Goal: Task Accomplishment & Management: Manage account settings

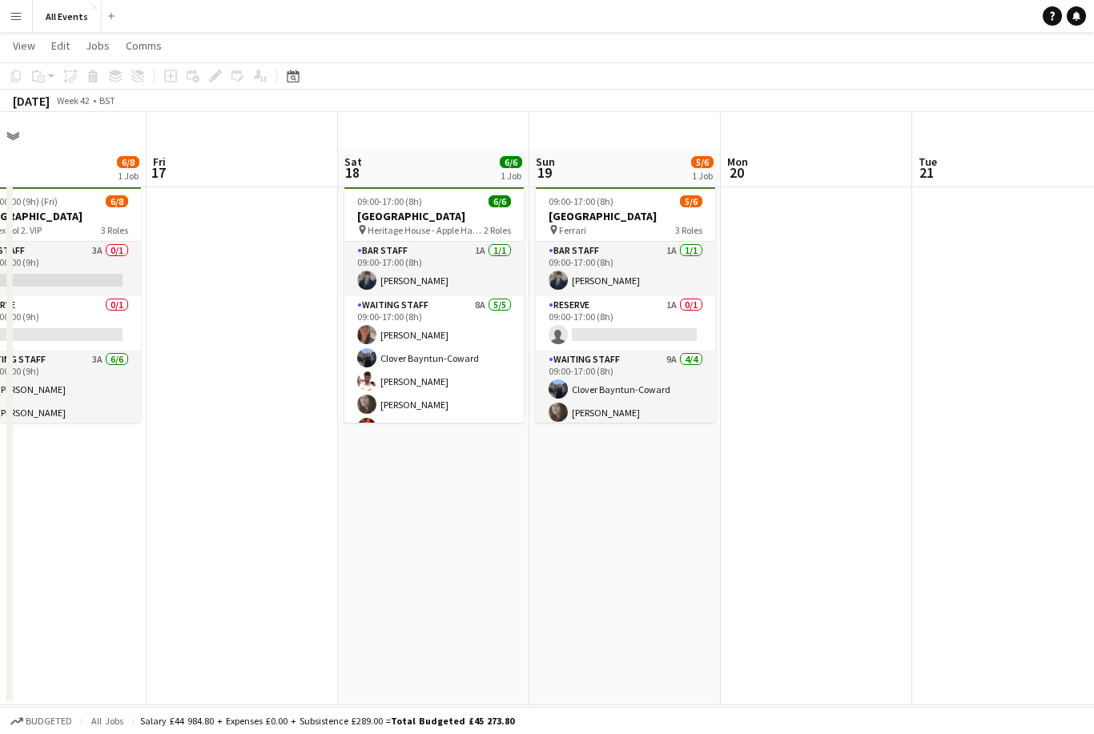
scroll to position [0, 418]
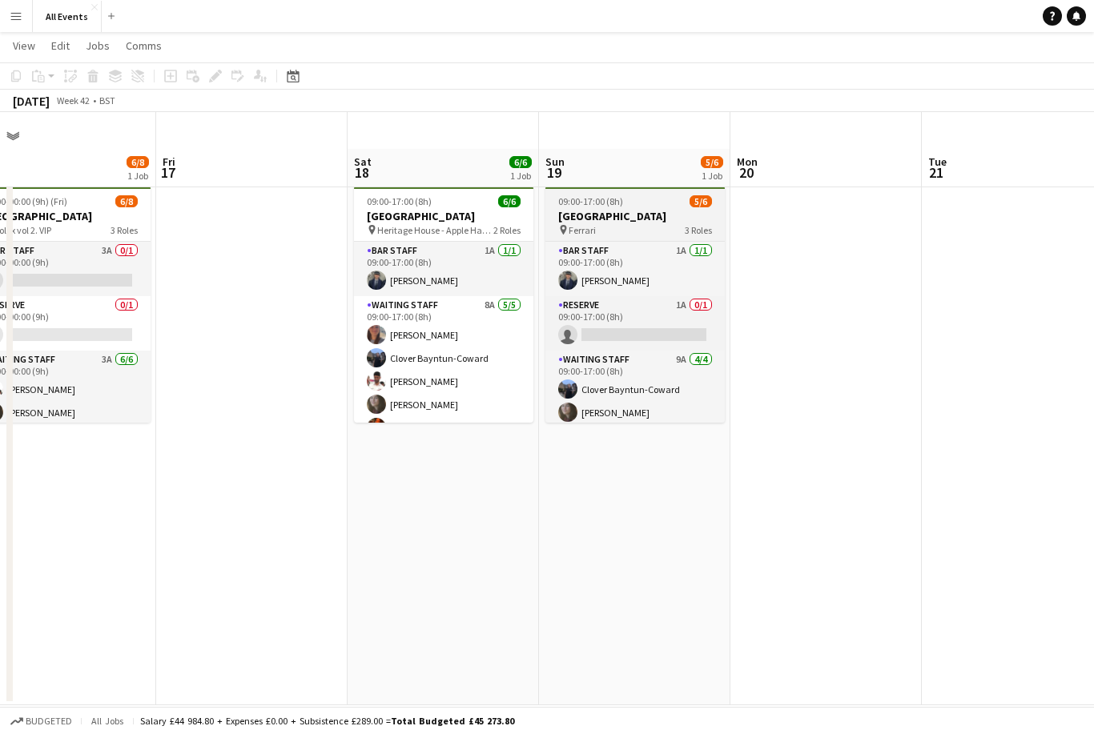
click at [670, 195] on div "09:00-17:00 (8h) 5/6" at bounding box center [634, 201] width 179 height 12
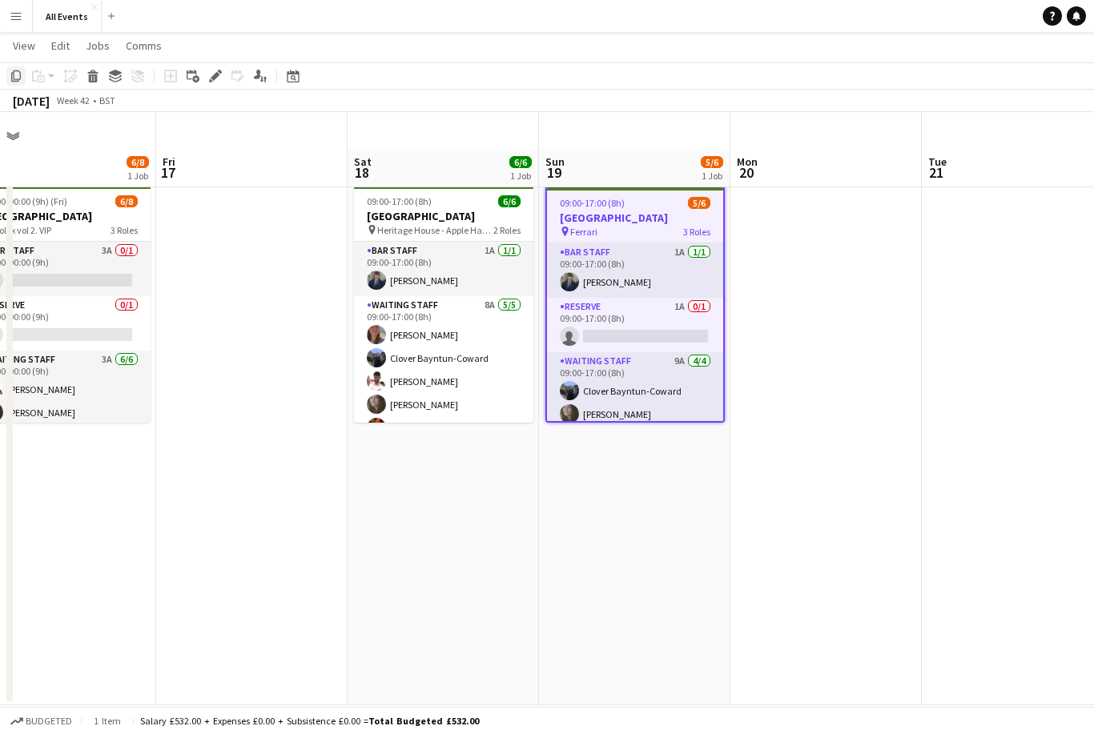
click at [22, 78] on div "Copy" at bounding box center [15, 75] width 19 height 19
click at [642, 450] on app-date-cell "09:00-17:00 (8h) 5/6 Heritage House pin Ferrari 3 Roles Bar Staff 1A 1/1 09:00-…" at bounding box center [634, 442] width 191 height 526
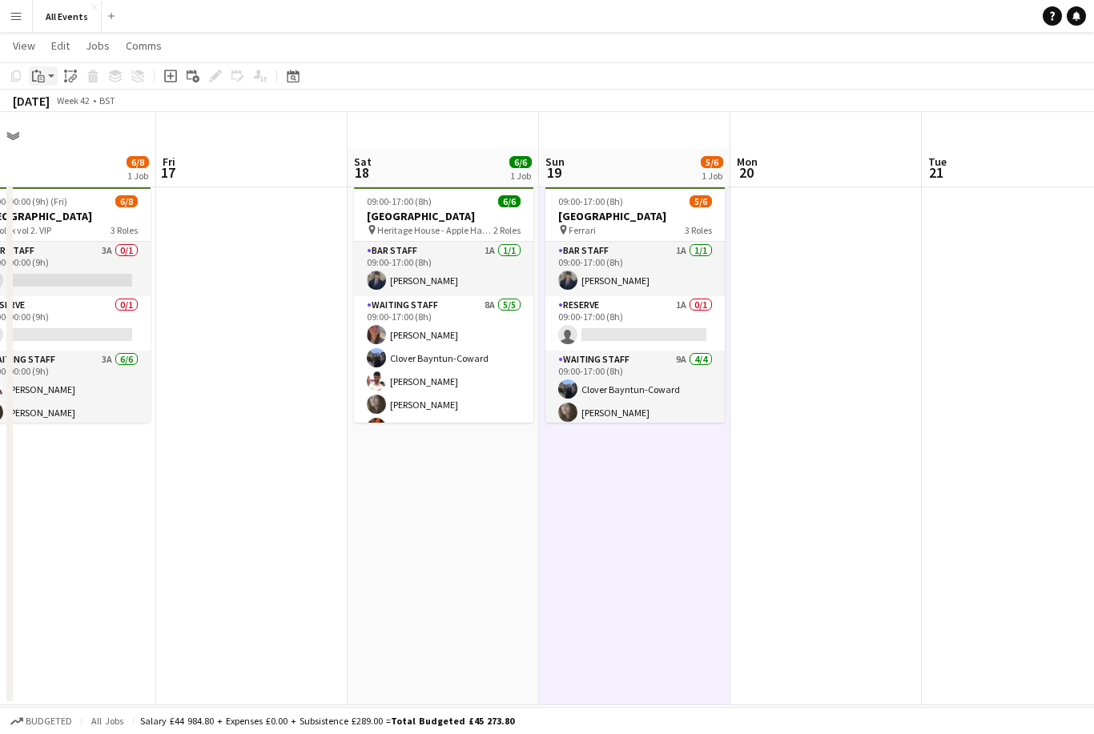
click at [47, 73] on div "Paste" at bounding box center [38, 75] width 19 height 19
click at [99, 109] on link "Paste Command V" at bounding box center [105, 106] width 127 height 14
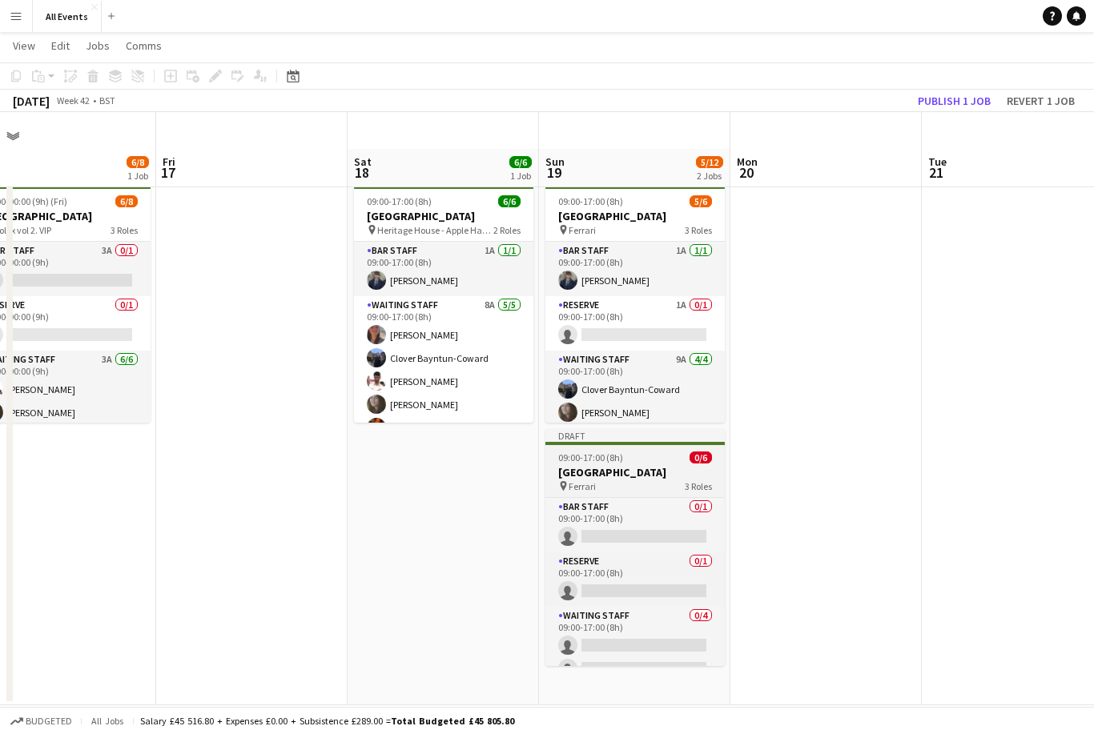
click at [666, 465] on h3 "[GEOGRAPHIC_DATA]" at bounding box center [634, 472] width 179 height 14
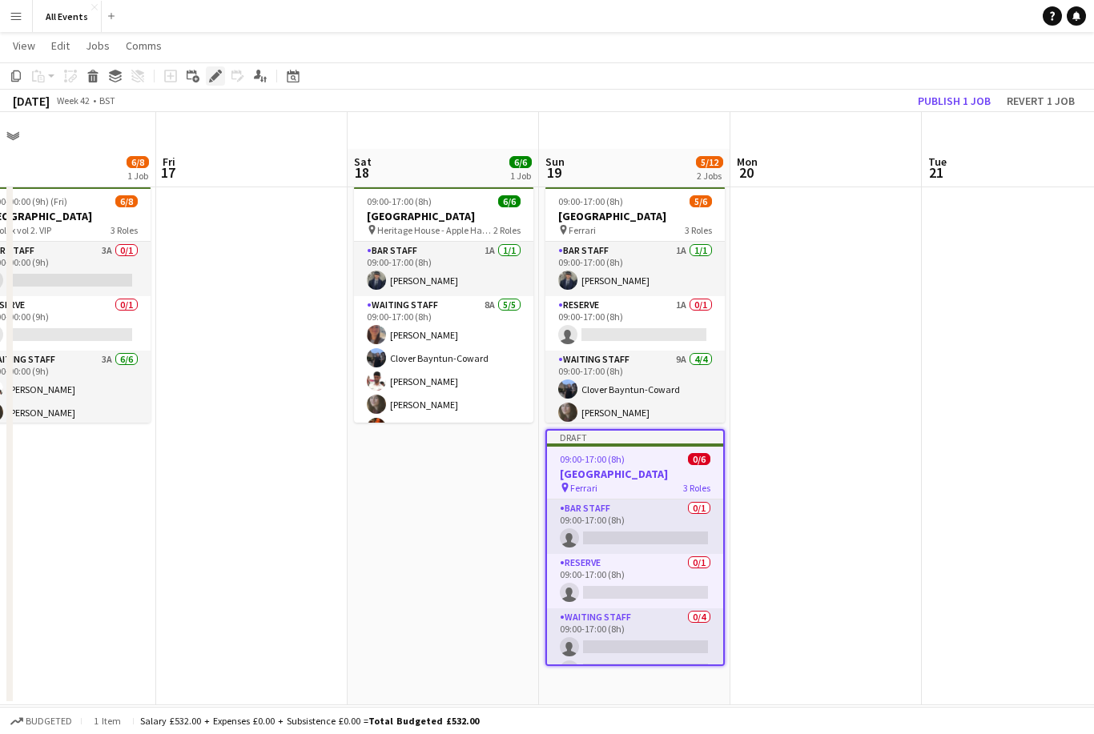
click at [211, 74] on icon "Edit" at bounding box center [215, 76] width 13 height 13
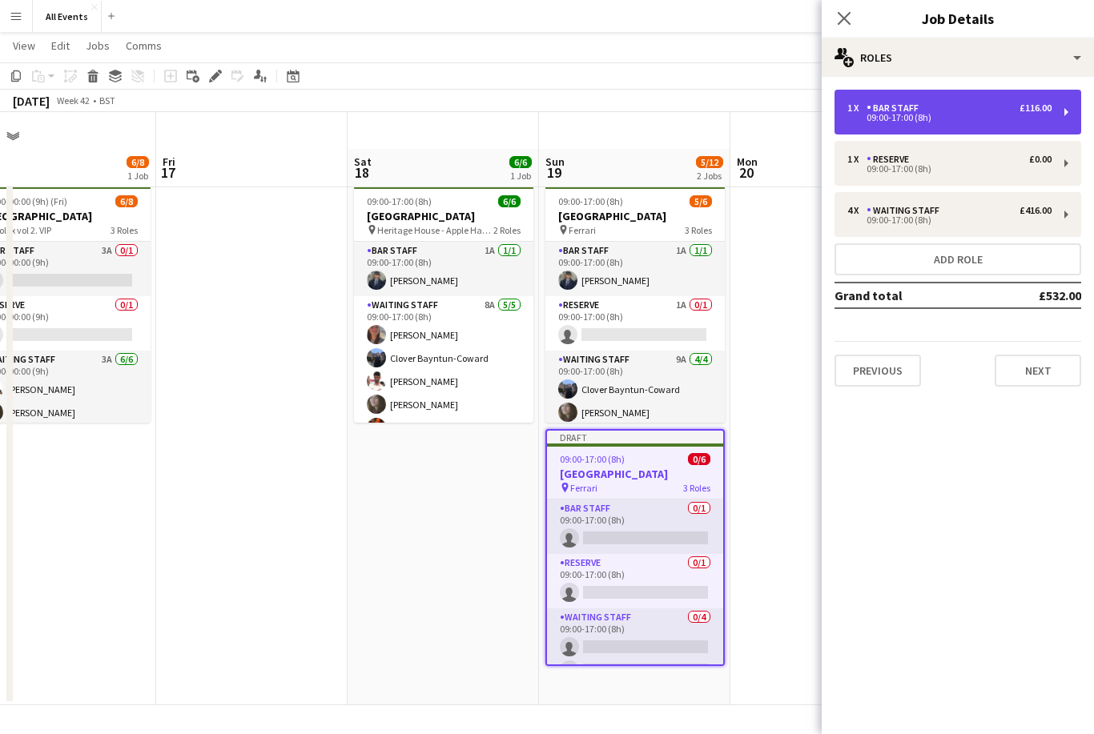
click at [1053, 111] on div "1 x Bar Staff £116.00 09:00-17:00 (8h)" at bounding box center [958, 112] width 247 height 45
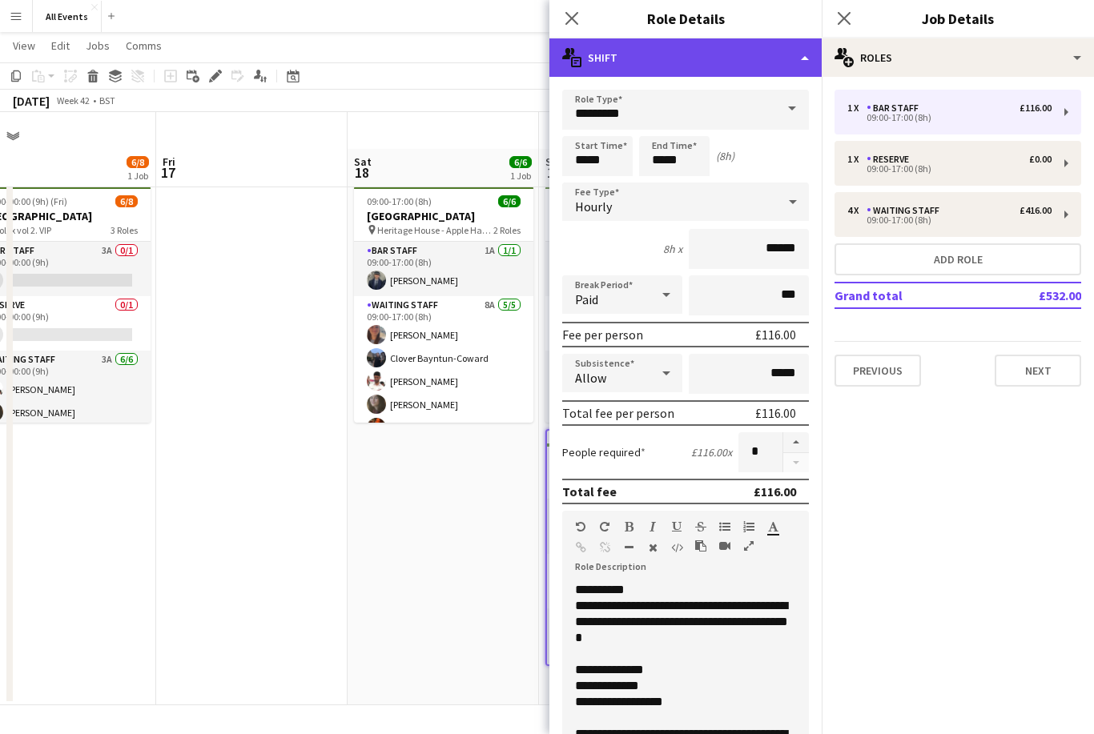
click at [786, 69] on div "multiple-actions-text Shift" at bounding box center [685, 57] width 272 height 38
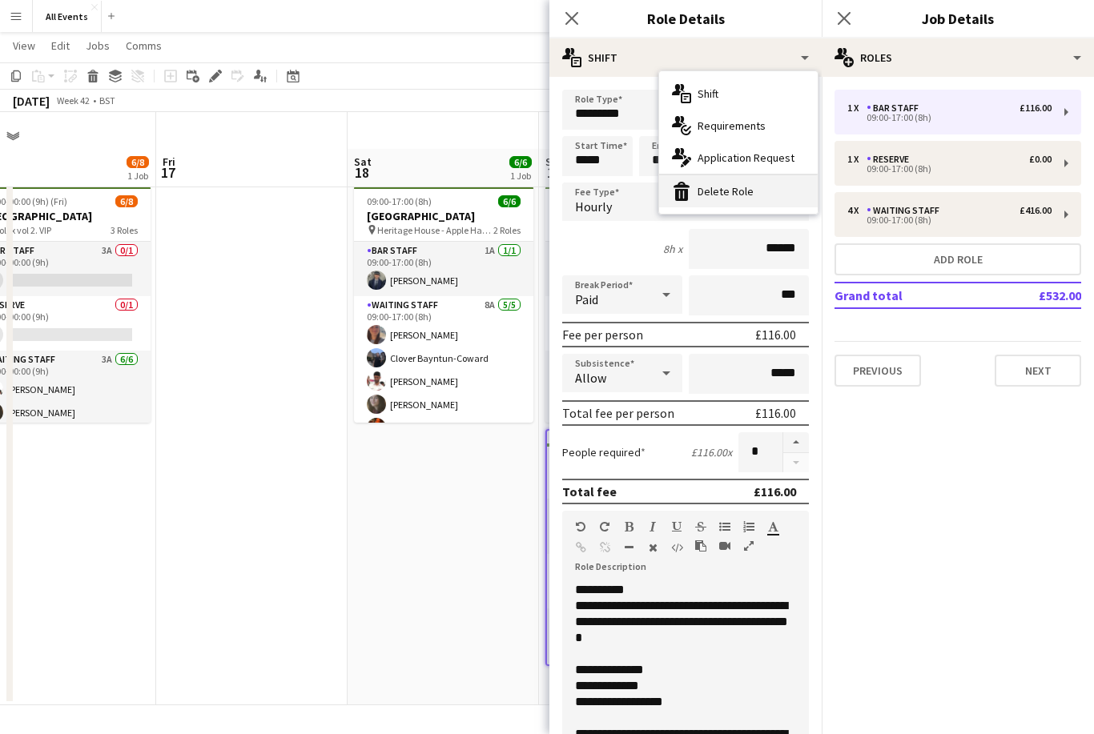
click at [769, 187] on div "bin-2 Delete Role" at bounding box center [738, 191] width 159 height 32
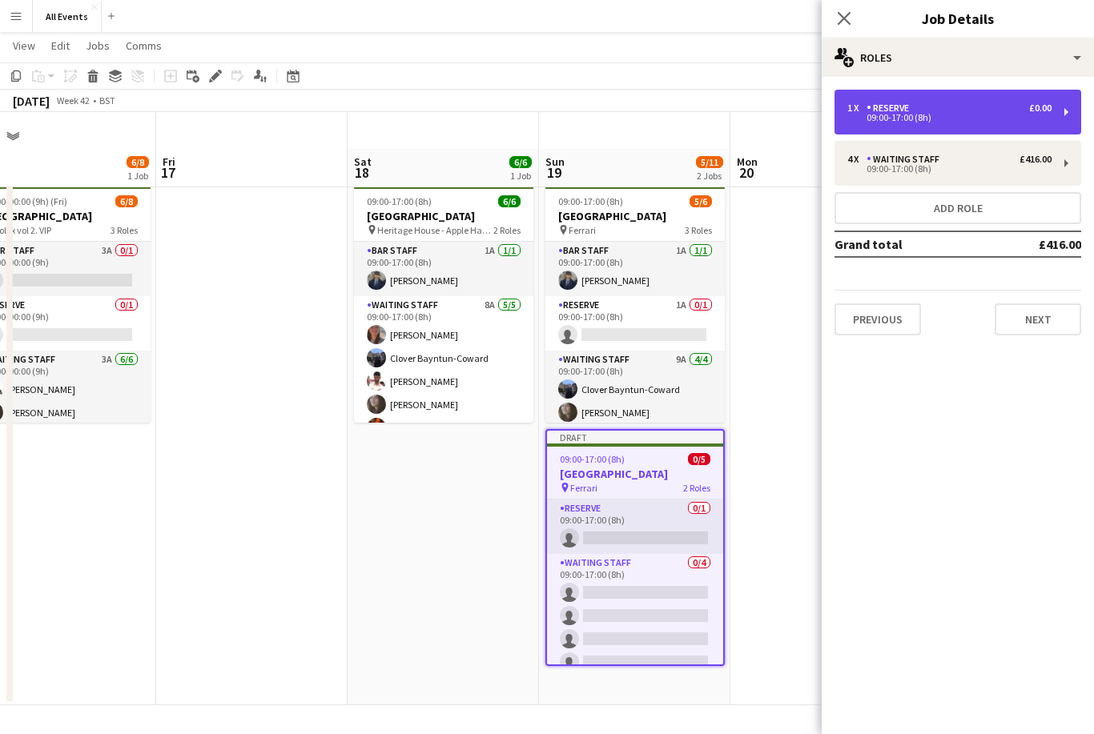
click at [996, 110] on div "1 x Reserve £0.00" at bounding box center [949, 108] width 204 height 11
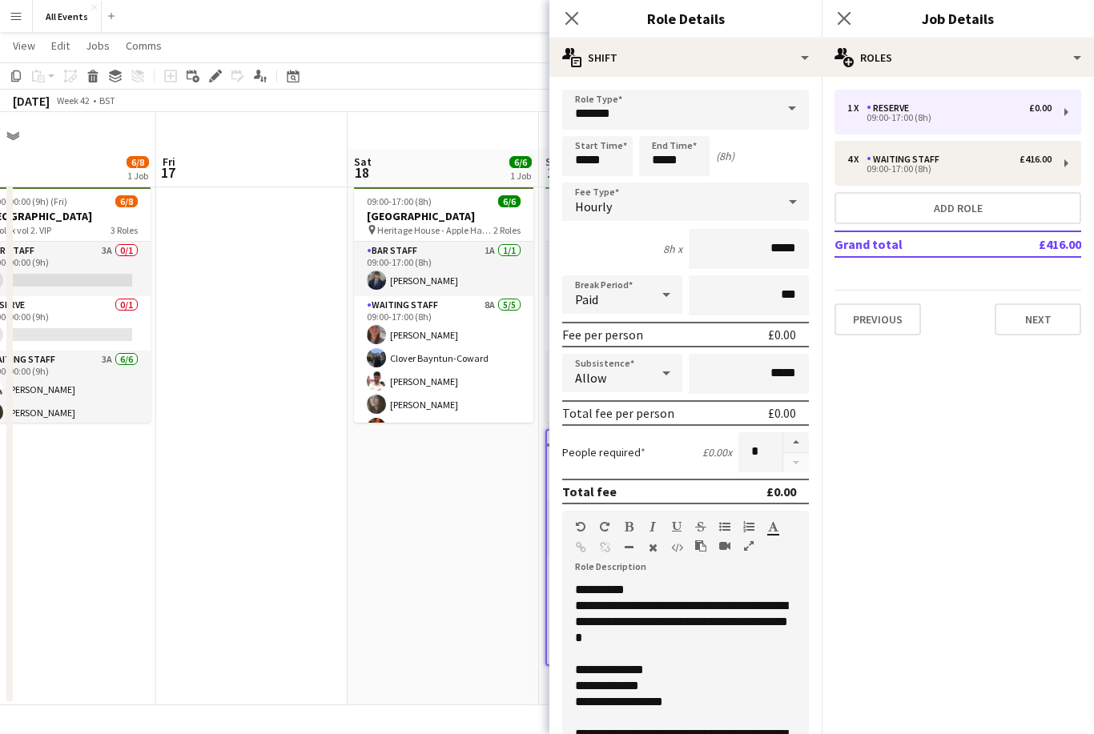
click at [791, 111] on span at bounding box center [792, 109] width 34 height 38
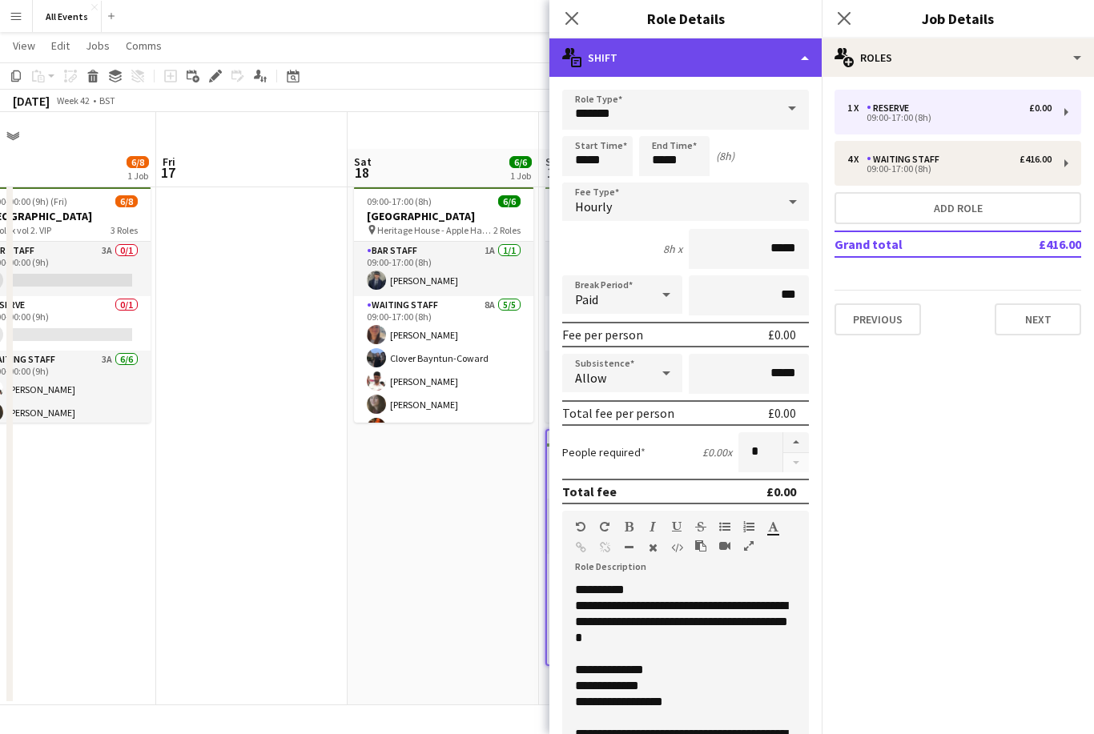
click at [790, 71] on div "multiple-actions-text Shift" at bounding box center [685, 57] width 272 height 38
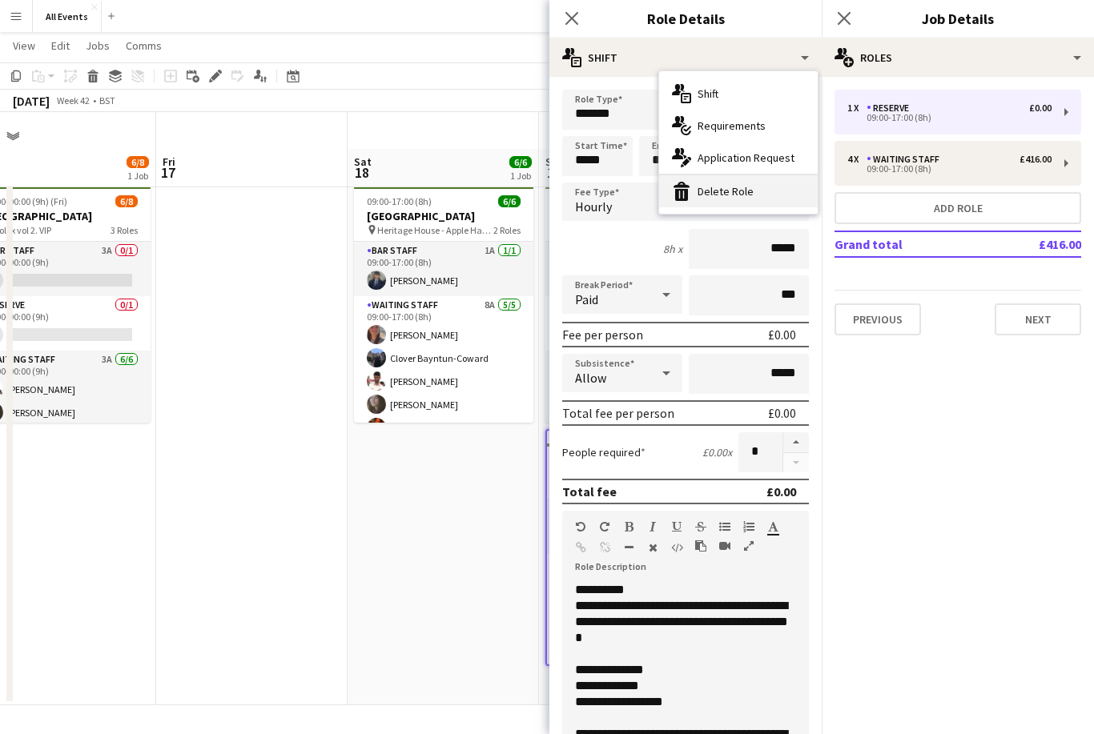
click at [755, 195] on div "bin-2 Delete Role" at bounding box center [738, 191] width 159 height 32
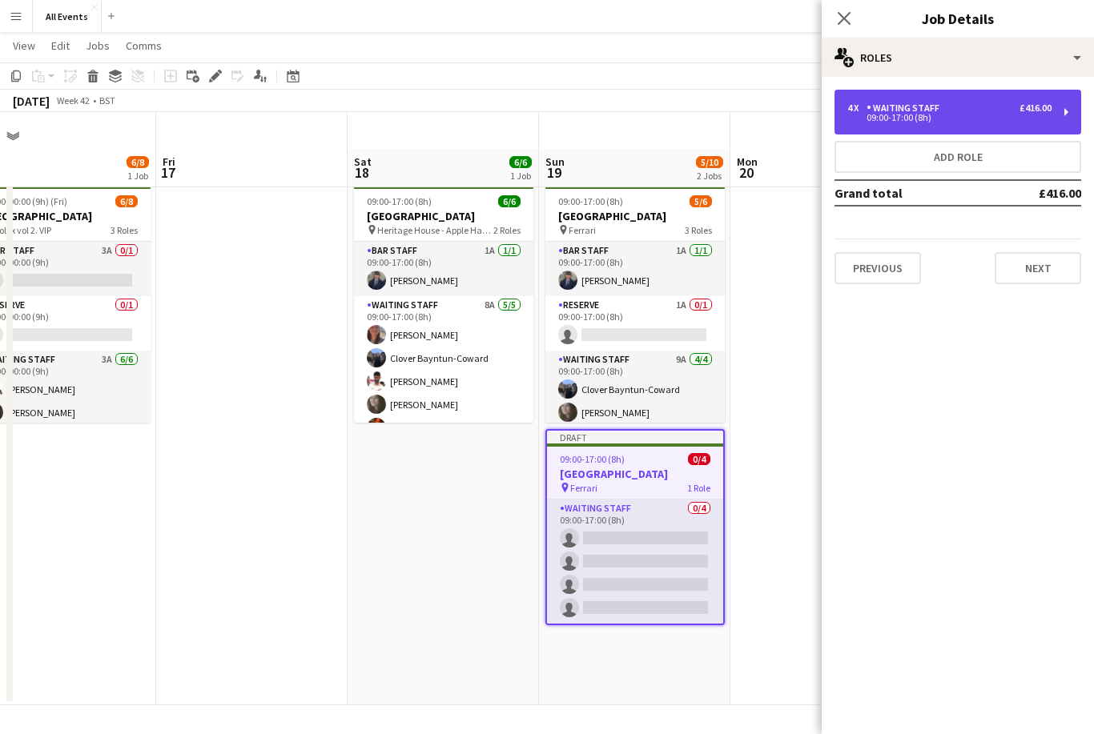
click at [940, 114] on div "09:00-17:00 (8h)" at bounding box center [949, 118] width 204 height 8
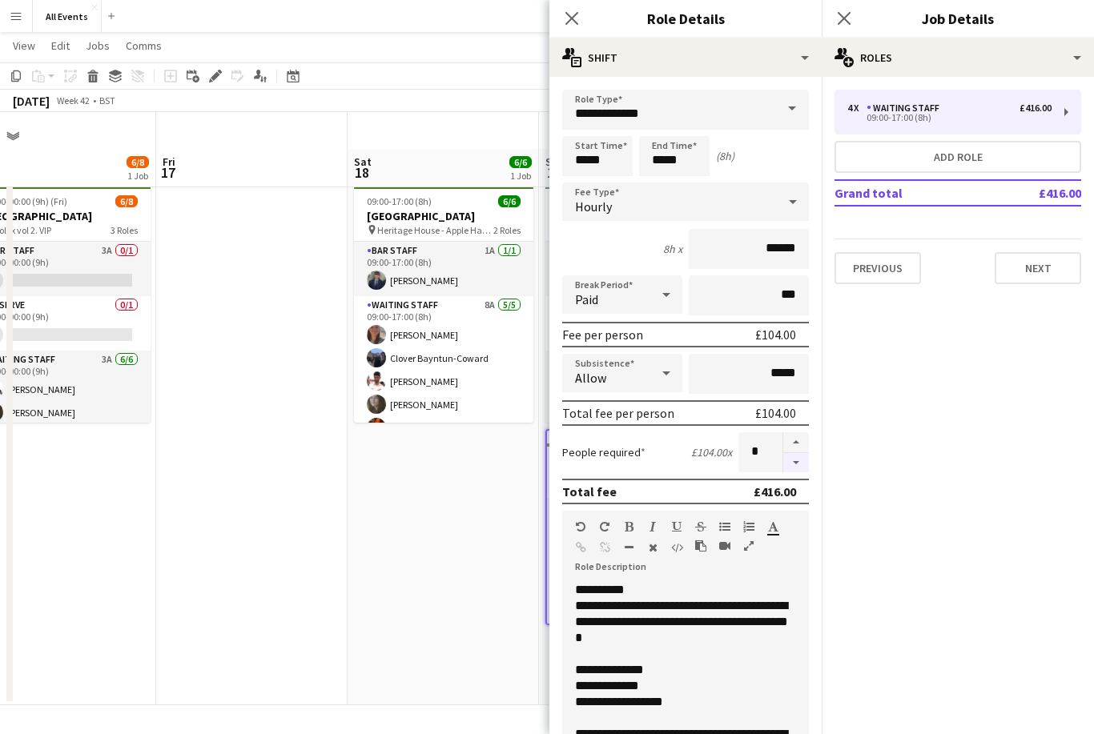
click at [794, 473] on button "button" at bounding box center [796, 463] width 26 height 20
type input "*"
click at [506, 553] on app-date-cell "09:00-17:00 (8h) 6/6 Heritage House pin Heritage House - Apple Harvest day tbc …" at bounding box center [443, 442] width 191 height 526
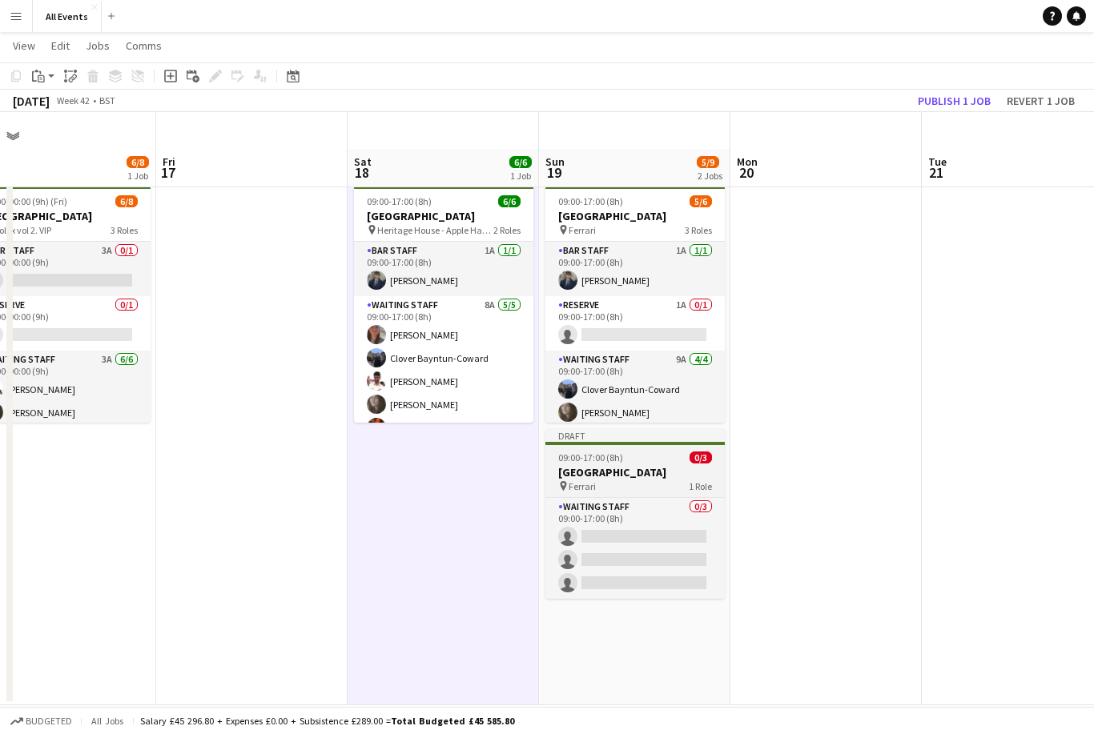
click at [676, 480] on div "pin Ferrari 1 Role" at bounding box center [634, 486] width 179 height 13
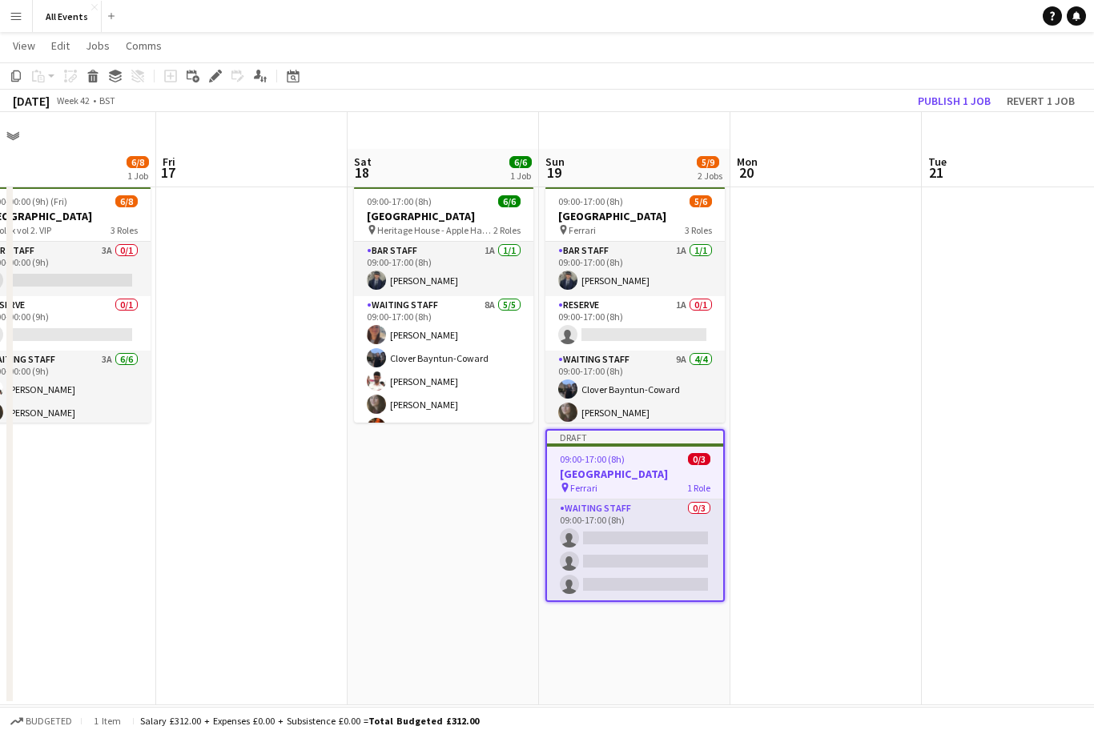
click at [677, 467] on h3 "[GEOGRAPHIC_DATA]" at bounding box center [635, 474] width 176 height 14
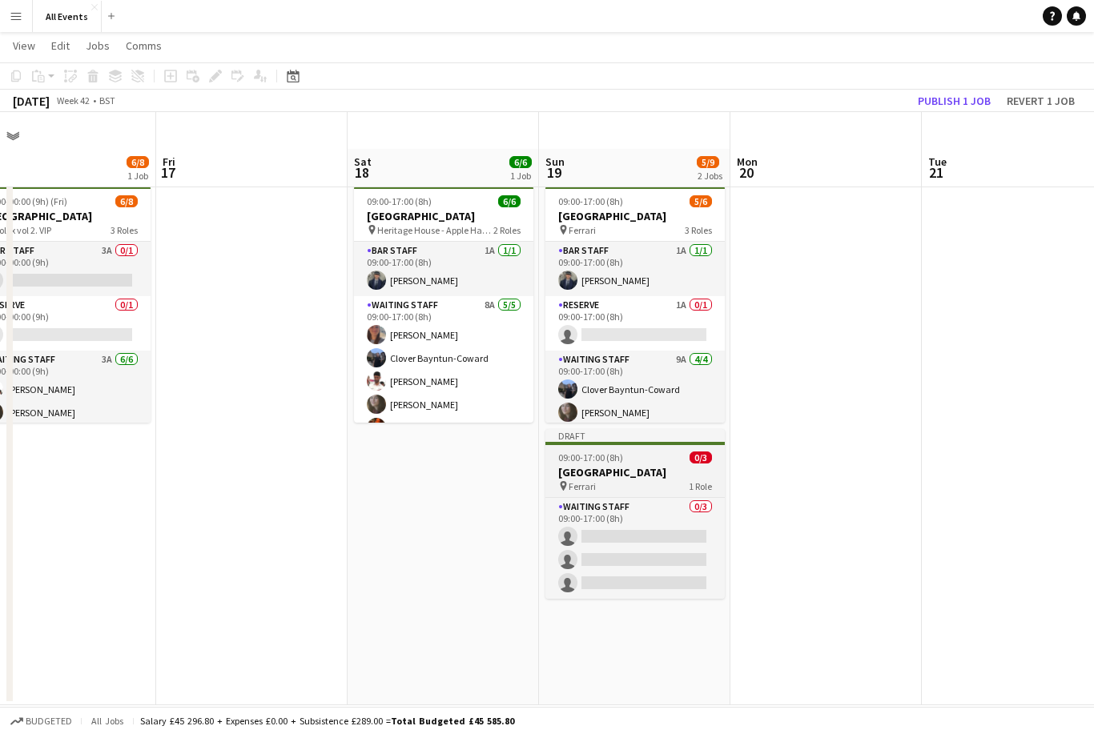
click at [674, 465] on h3 "[GEOGRAPHIC_DATA]" at bounding box center [634, 472] width 179 height 14
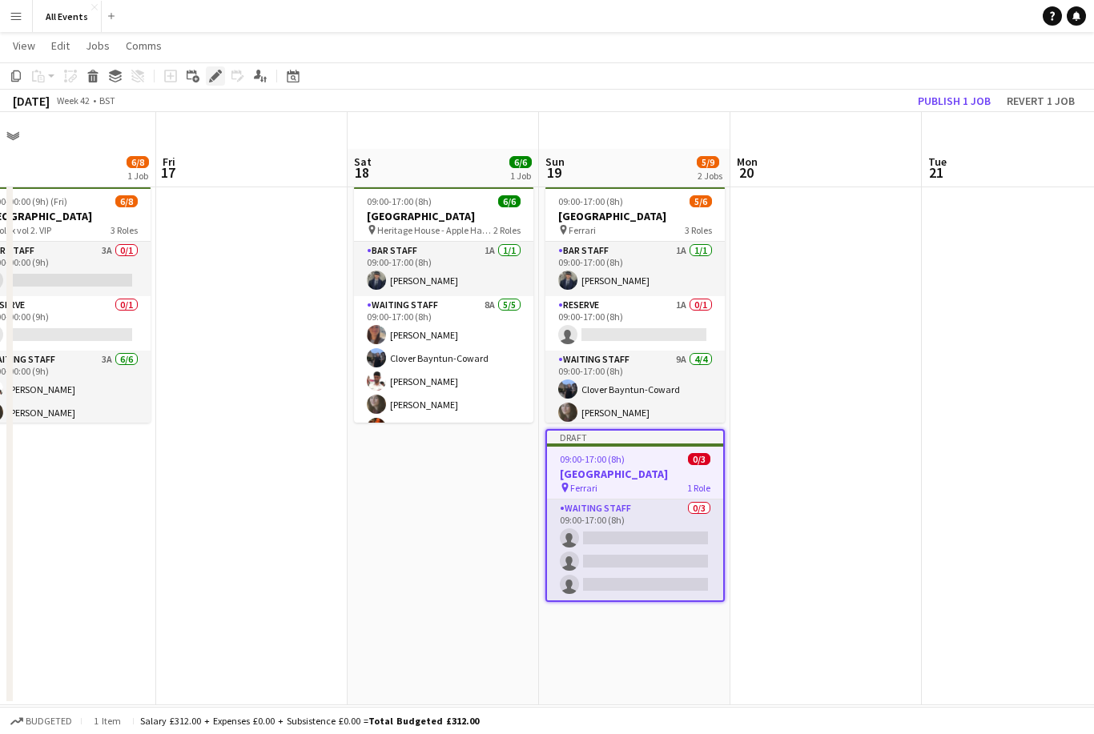
click at [213, 77] on icon at bounding box center [215, 76] width 9 height 9
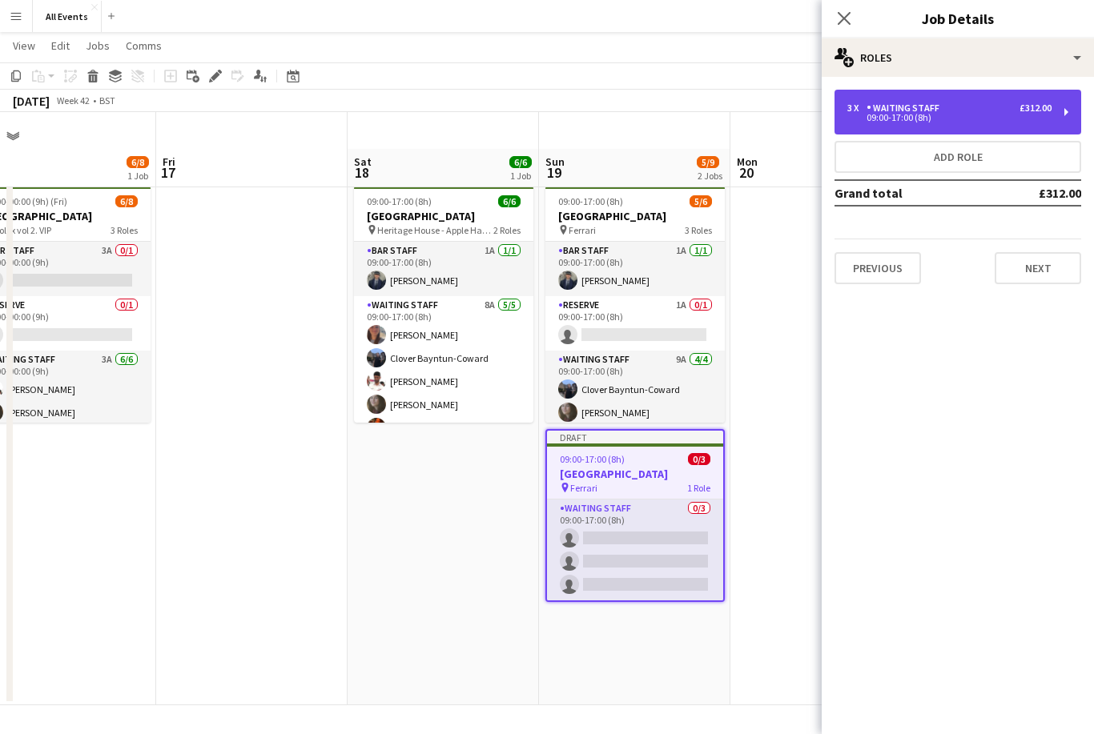
click at [992, 110] on div "3 x Waiting Staff £312.00" at bounding box center [949, 108] width 204 height 11
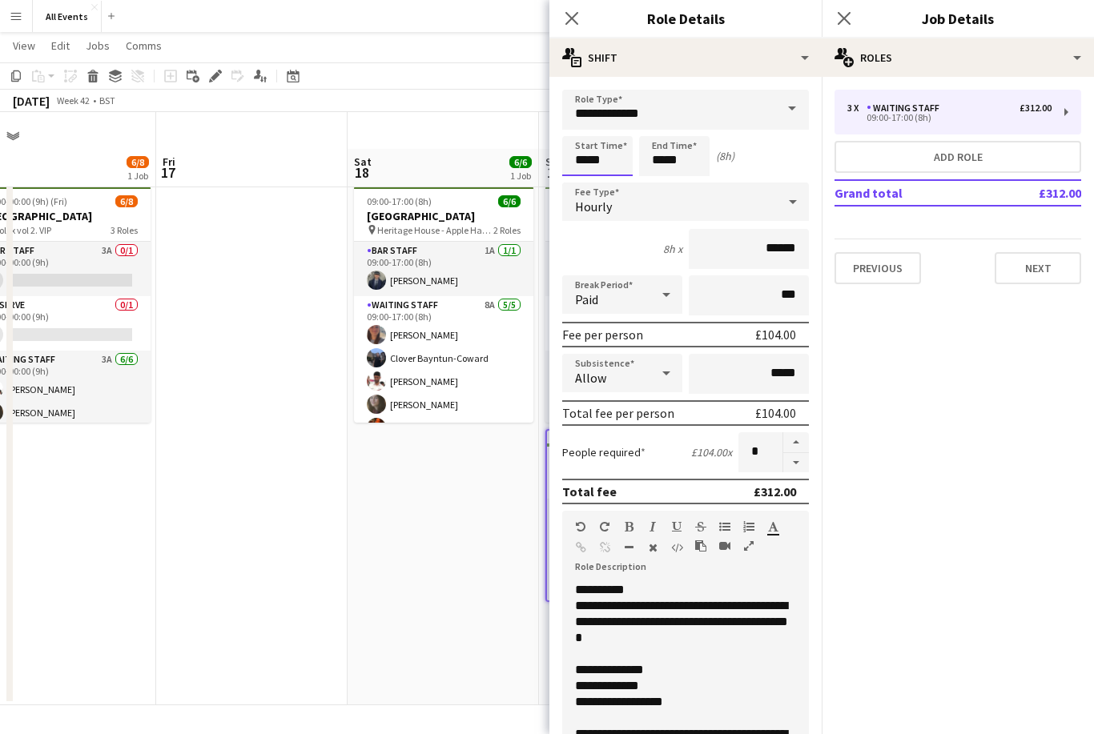
click at [605, 158] on input "*****" at bounding box center [597, 156] width 70 height 40
click at [577, 132] on div at bounding box center [581, 128] width 32 height 16
type input "*****"
click at [651, 192] on div "Hourly" at bounding box center [669, 202] width 215 height 38
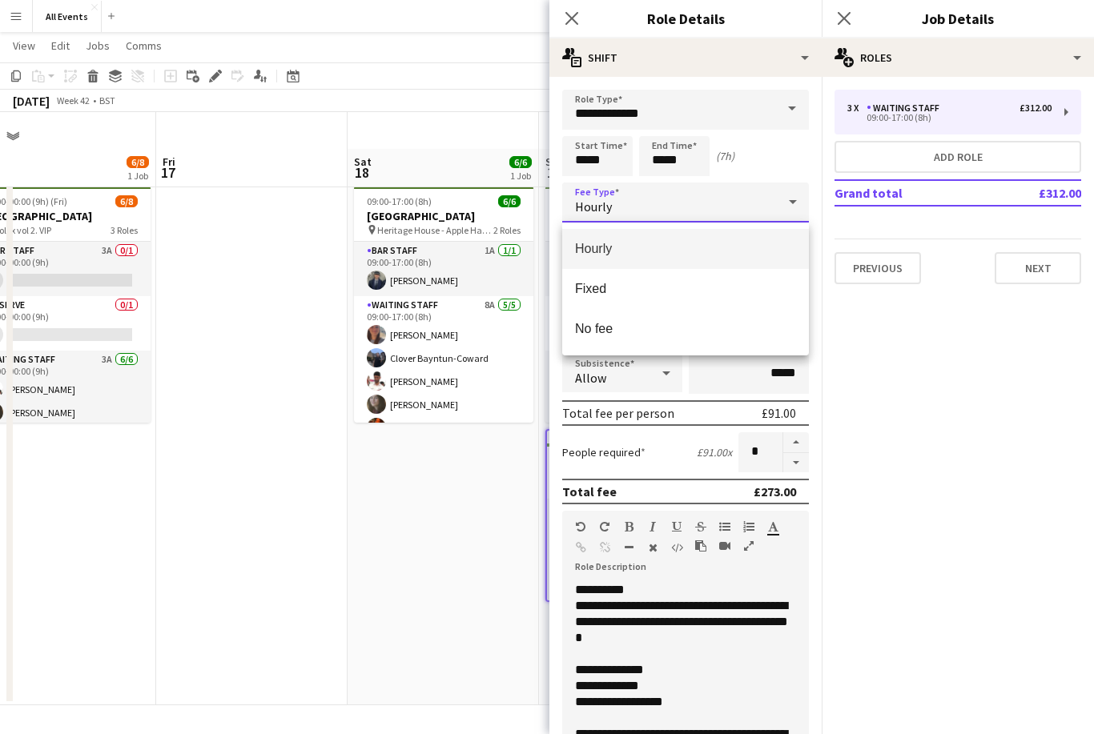
click at [658, 180] on div at bounding box center [547, 367] width 1094 height 734
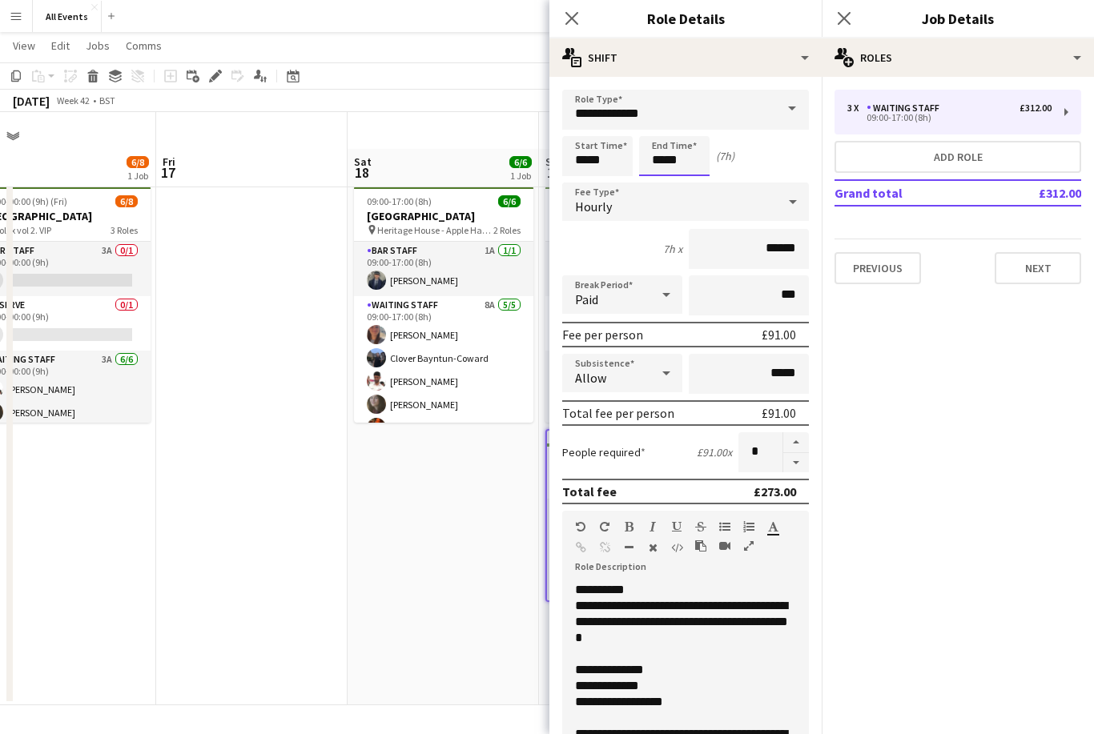
click at [666, 166] on input "*****" at bounding box center [674, 156] width 70 height 40
click at [662, 179] on div at bounding box center [658, 184] width 32 height 16
click at [694, 181] on div at bounding box center [690, 184] width 32 height 16
click at [697, 187] on div at bounding box center [690, 184] width 32 height 16
type input "*****"
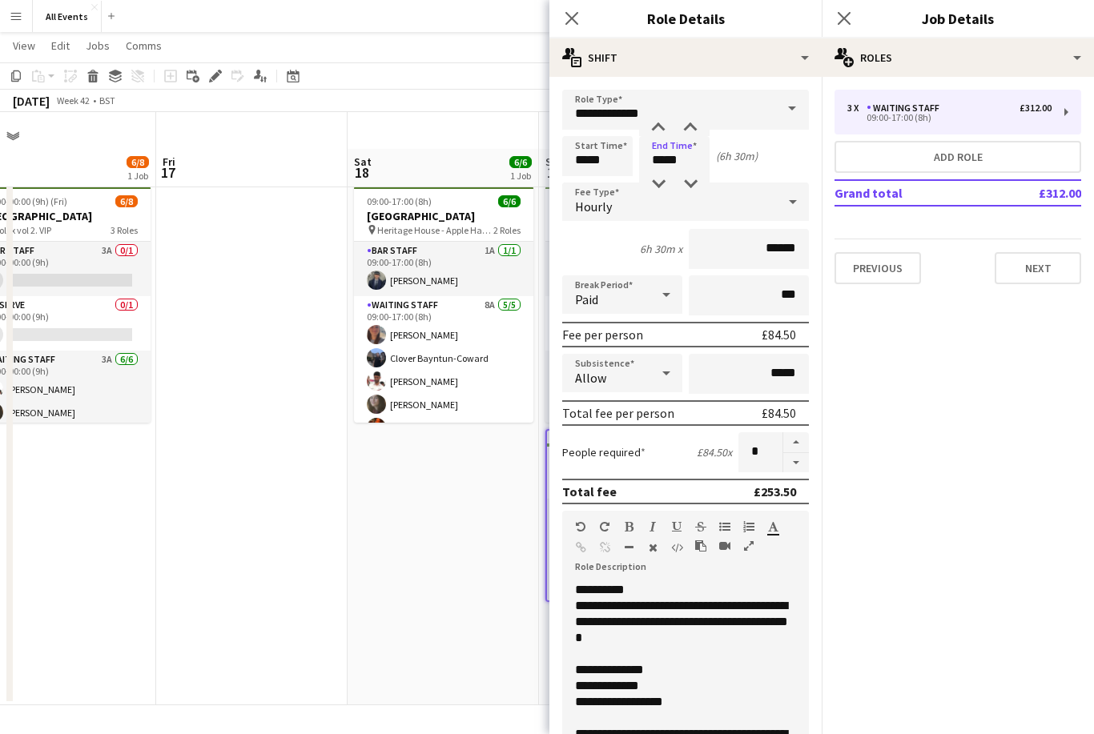
click at [462, 583] on app-date-cell "09:00-17:00 (8h) 6/6 Heritage House pin Heritage House - Apple Harvest day tbc …" at bounding box center [443, 442] width 191 height 526
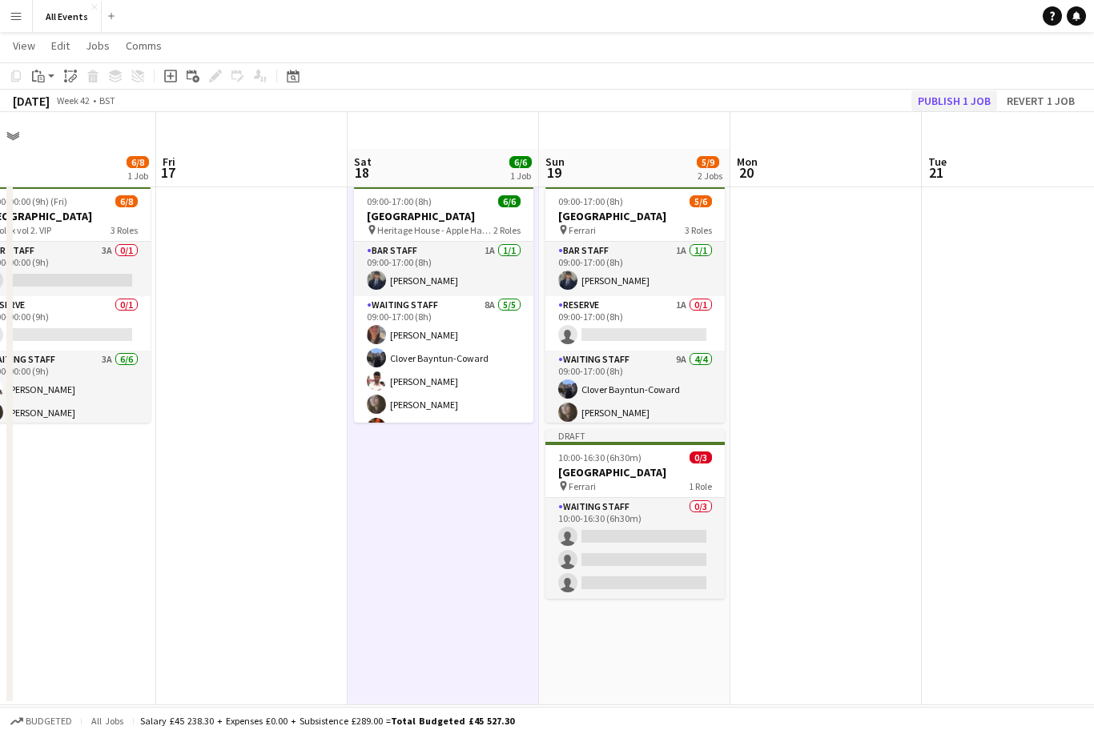
click at [942, 103] on button "Publish 1 job" at bounding box center [955, 101] width 86 height 21
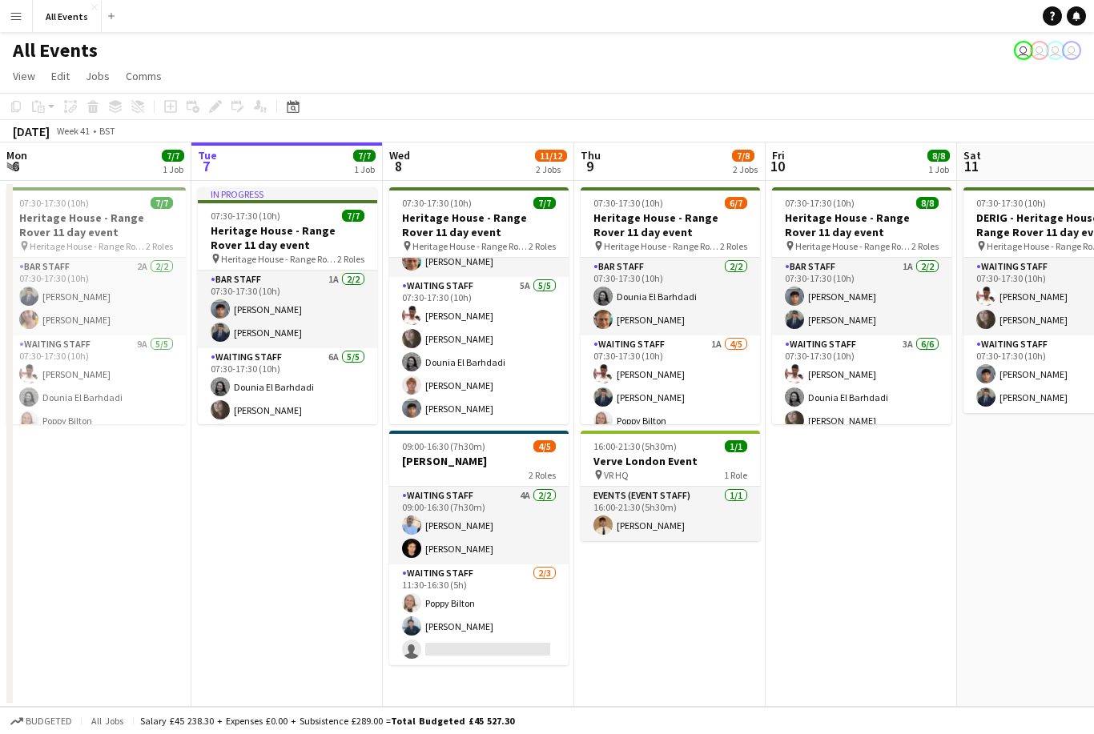
scroll to position [58, 0]
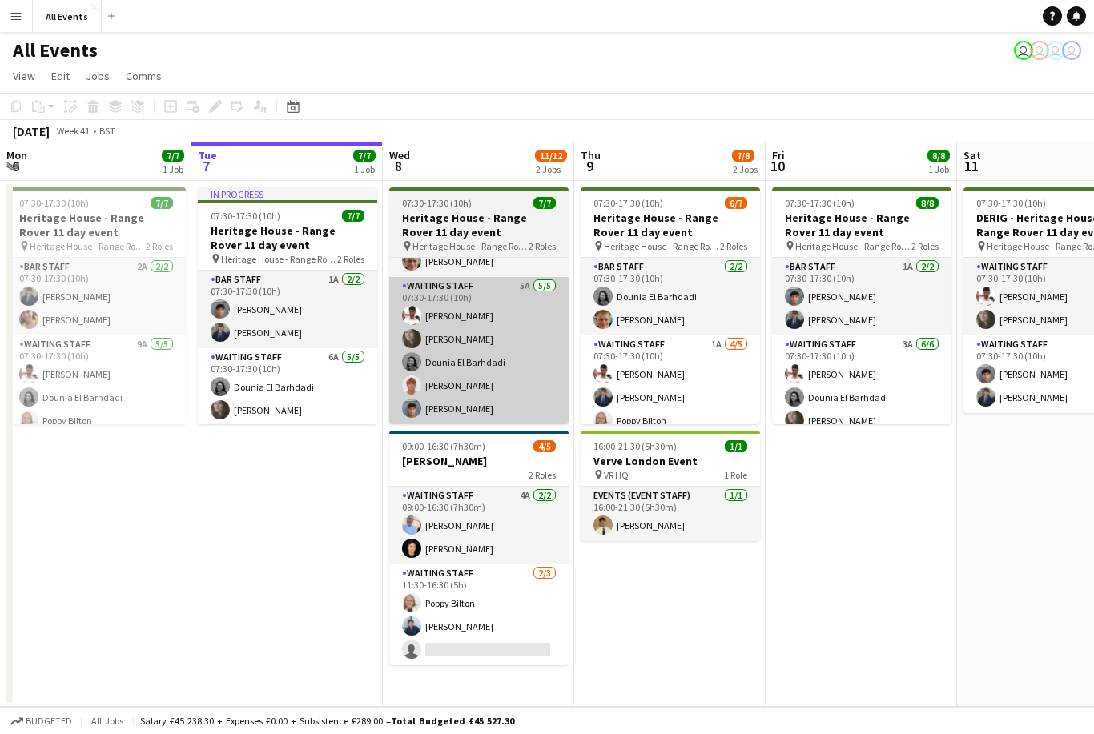
click at [530, 353] on app-card-role "Waiting Staff 5A [DATE] 07:30-17:30 (10h) [PERSON_NAME] [PERSON_NAME] Dounia El…" at bounding box center [478, 350] width 179 height 147
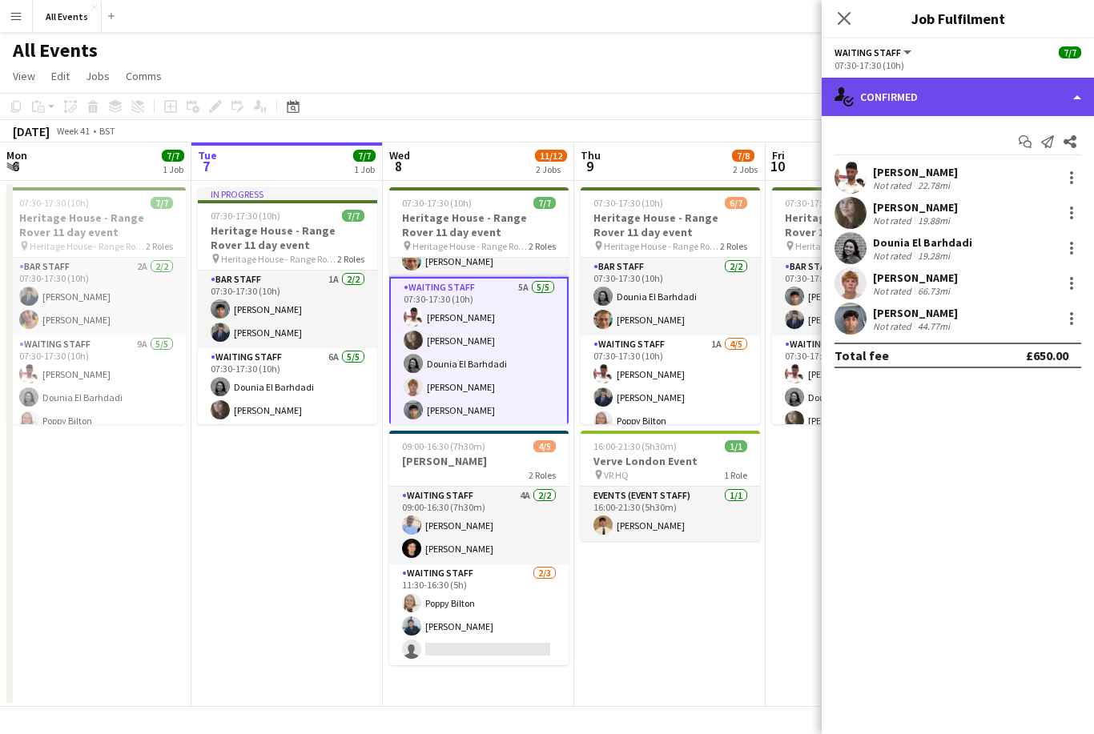
click at [948, 99] on div "single-neutral-actions-check-2 Confirmed" at bounding box center [958, 97] width 272 height 38
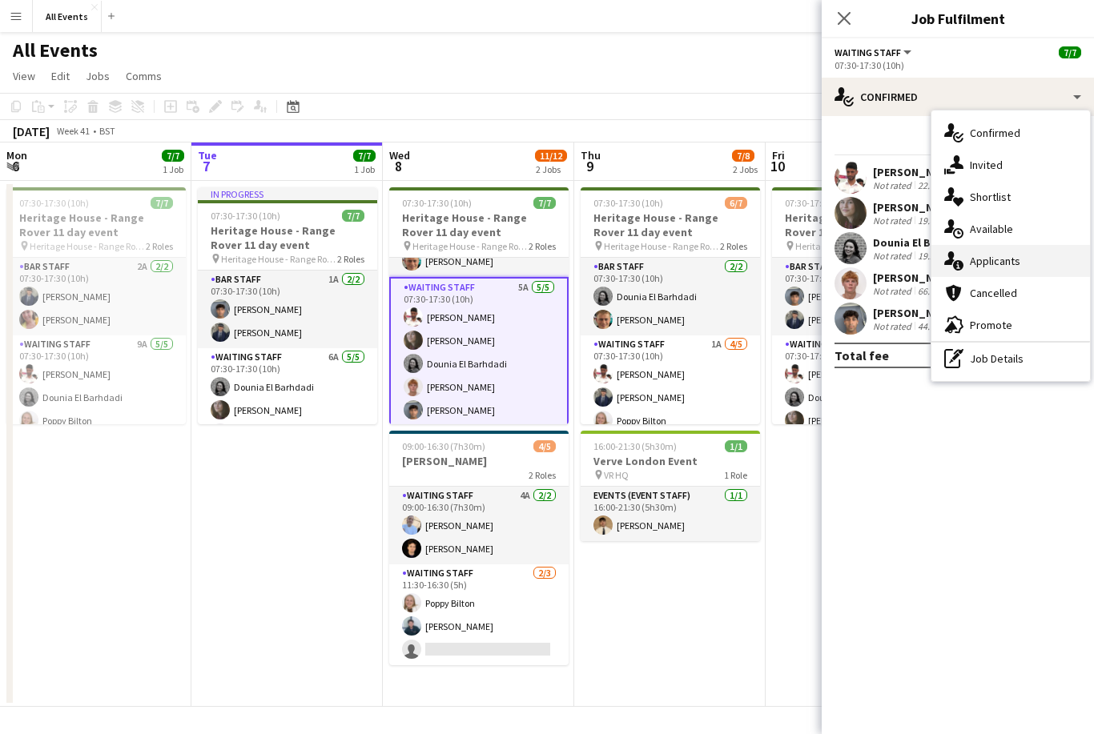
click at [1022, 266] on div "single-neutral-actions-information Applicants" at bounding box center [1011, 261] width 159 height 32
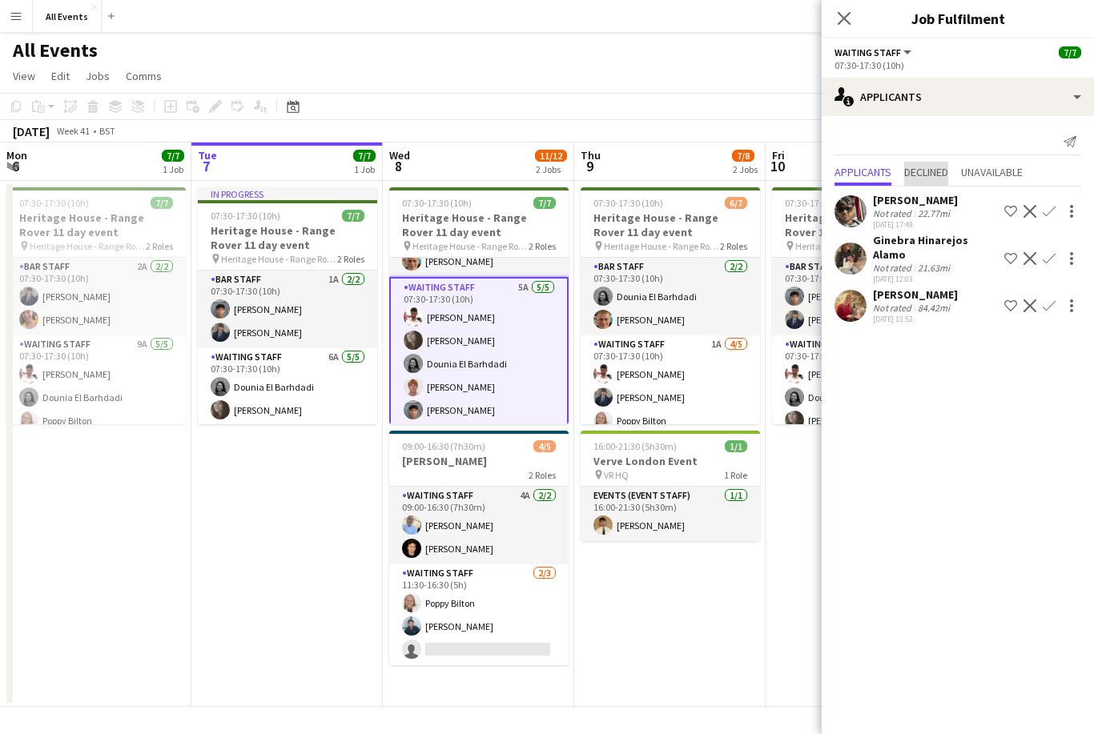
click at [946, 175] on span "Declined" at bounding box center [926, 172] width 44 height 11
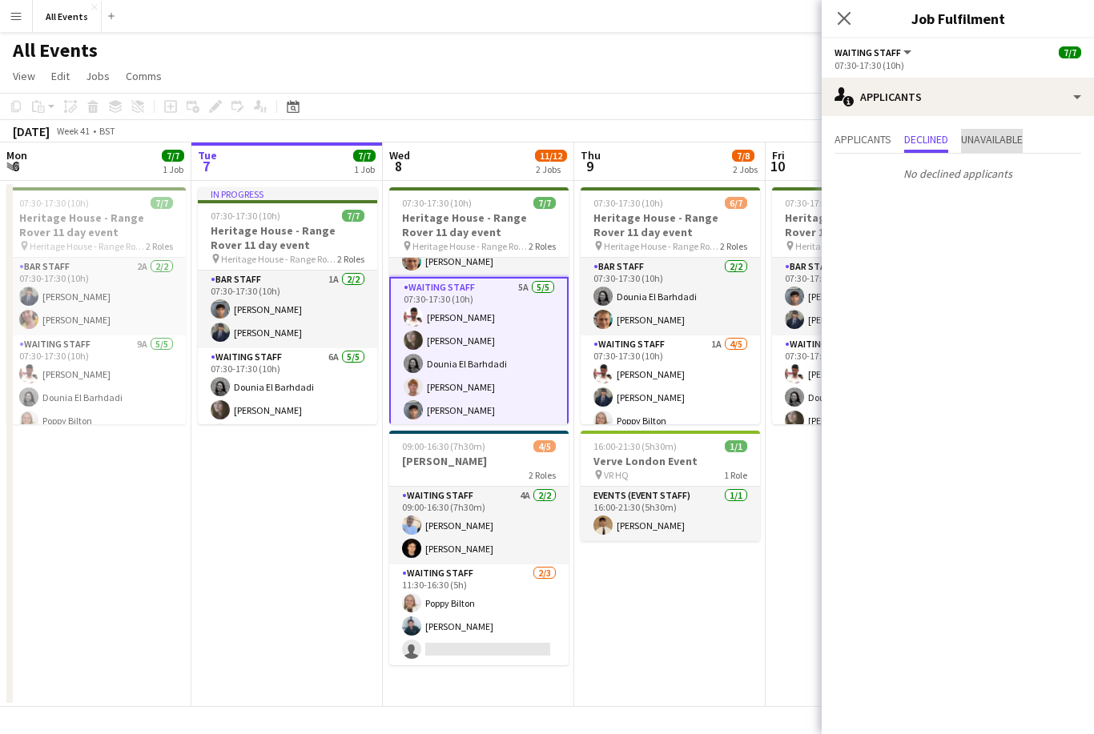
click at [1017, 151] on span "Unavailable" at bounding box center [992, 141] width 62 height 24
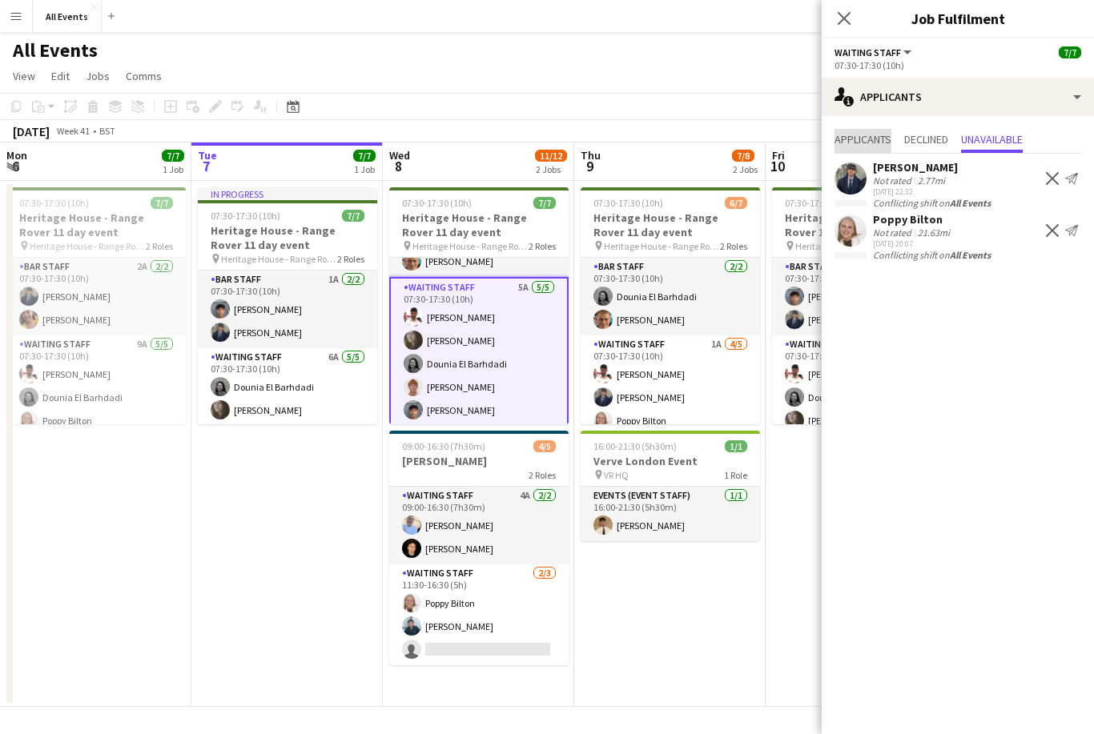
click at [878, 138] on span "Applicants" at bounding box center [863, 139] width 57 height 11
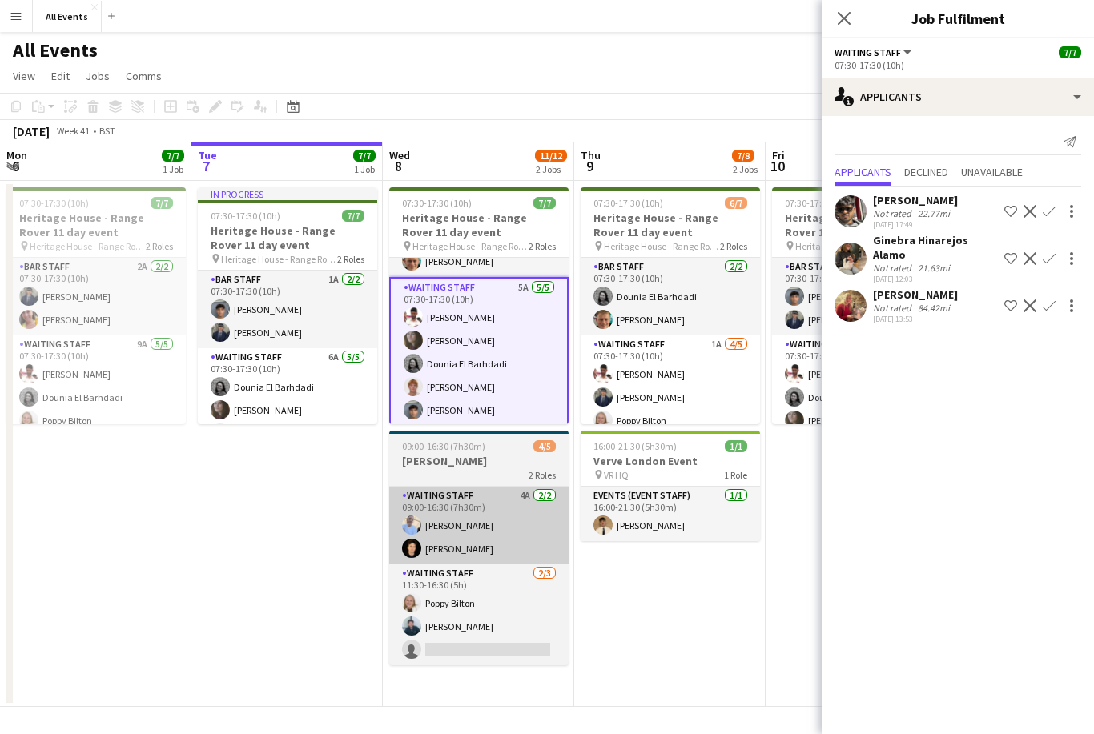
click at [539, 517] on app-card-role "Waiting Staff 4A [DATE] 09:00-16:30 (7h30m) [PERSON_NAME] [PERSON_NAME]" at bounding box center [478, 526] width 179 height 78
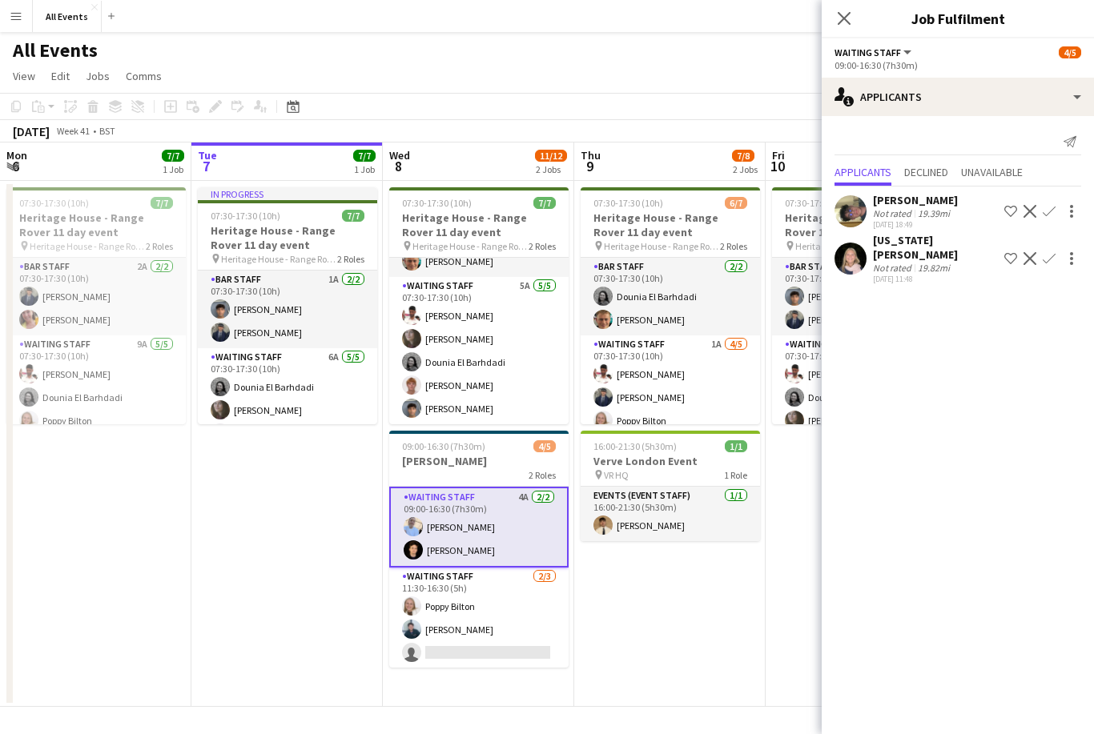
click at [865, 243] on div at bounding box center [851, 259] width 32 height 32
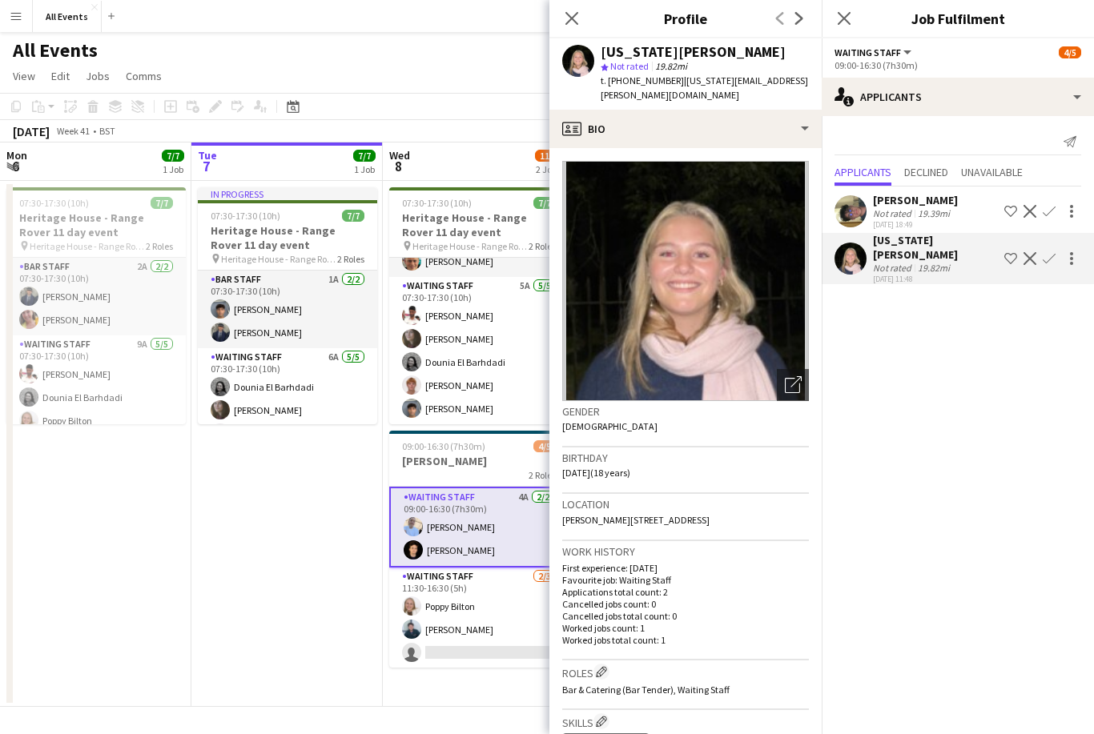
scroll to position [0, 0]
click at [342, 593] on app-date-cell "In progress 07:30-17:30 (10h) 7/7 Heritage House - Range Rover 11 day event pin…" at bounding box center [286, 444] width 191 height 526
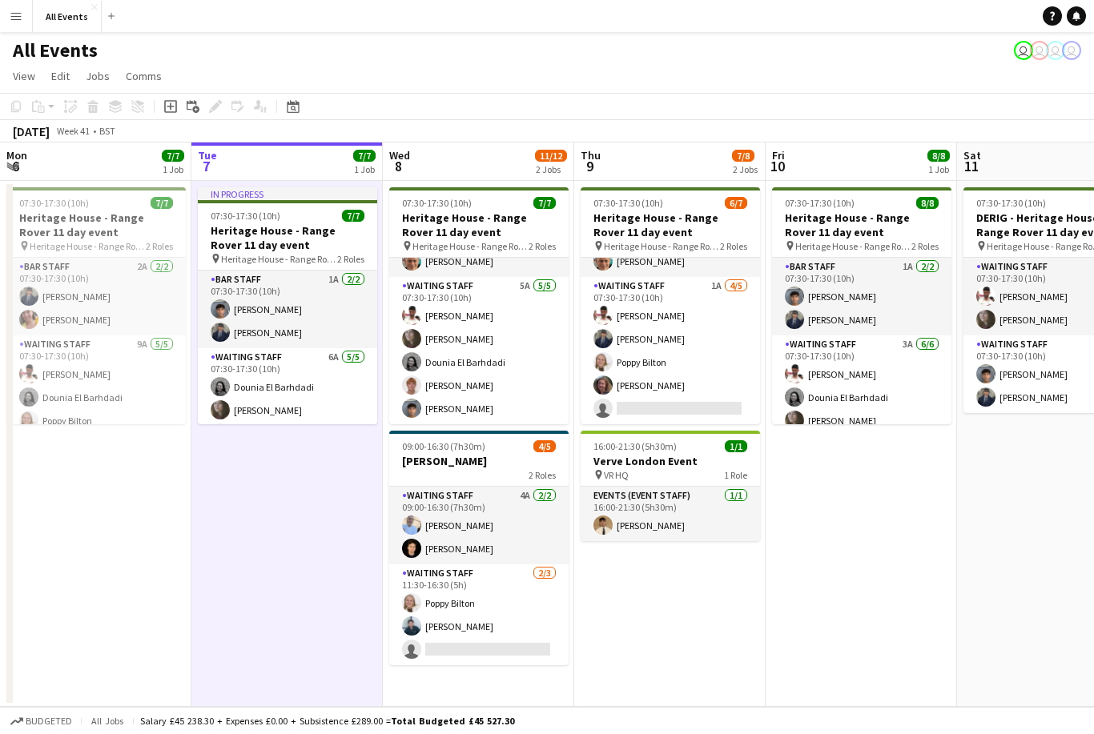
scroll to position [58, 0]
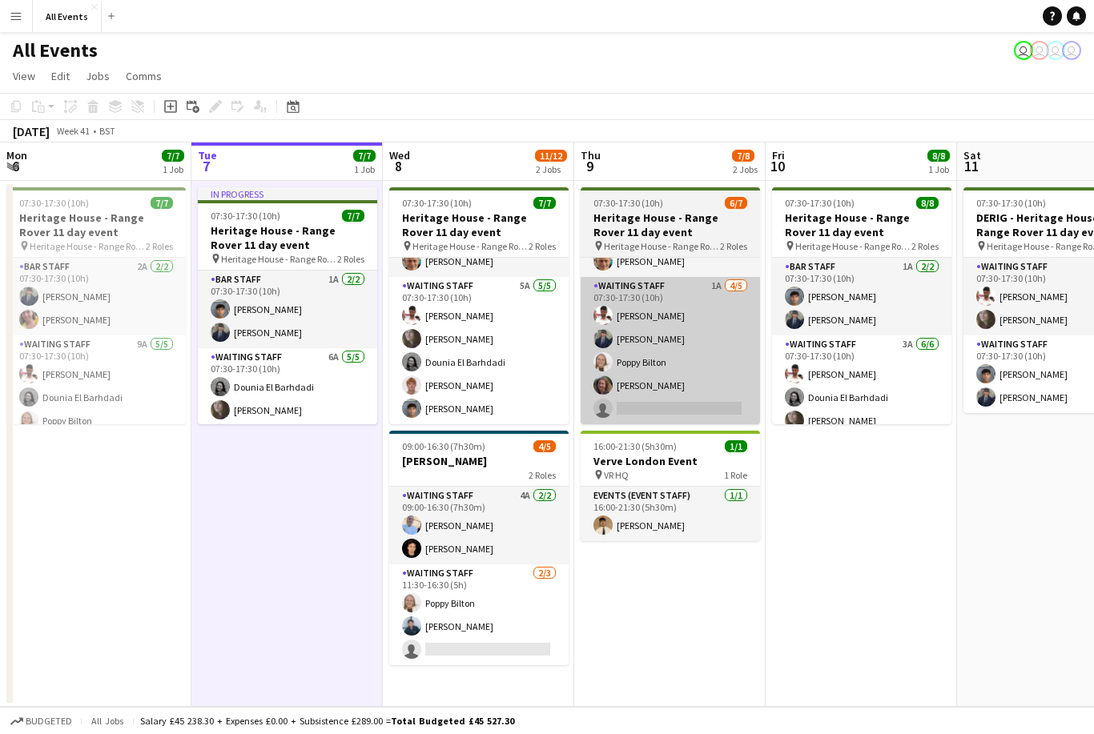
click at [704, 386] on app-card-role "Waiting Staff 1A [DATE] 07:30-17:30 (10h) [PERSON_NAME] [PERSON_NAME] [PERSON_N…" at bounding box center [670, 350] width 179 height 147
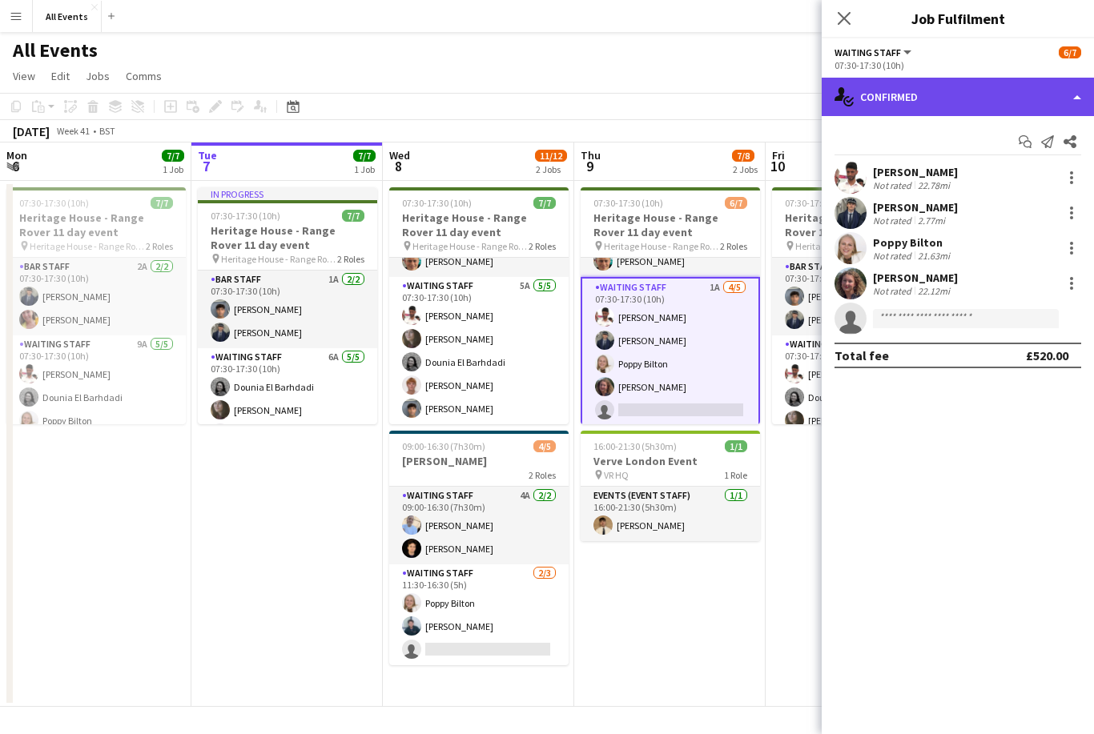
click at [951, 104] on div "single-neutral-actions-check-2 Confirmed" at bounding box center [958, 97] width 272 height 38
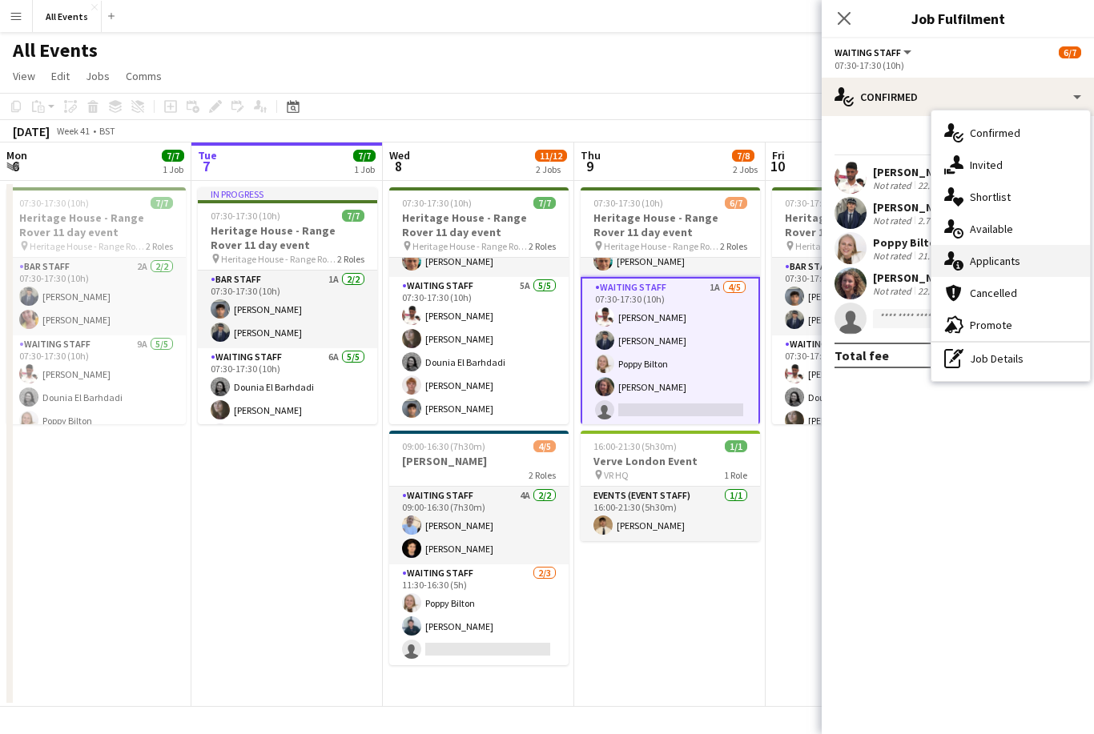
click at [1027, 261] on div "single-neutral-actions-information Applicants" at bounding box center [1011, 261] width 159 height 32
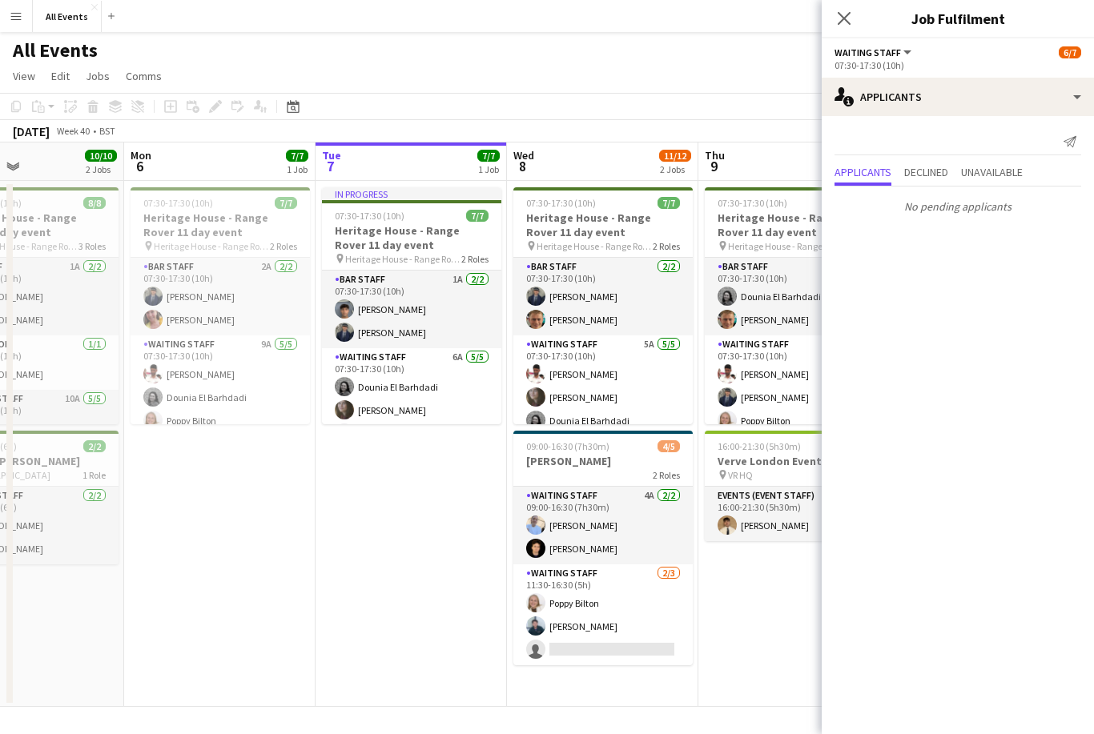
scroll to position [0, 533]
